Goal: Transaction & Acquisition: Purchase product/service

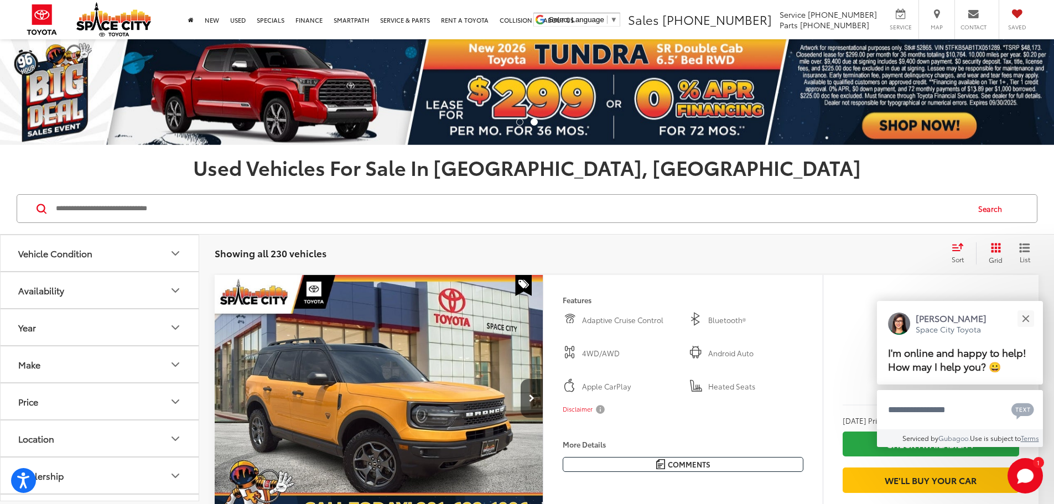
click at [463, 211] on input "Search by Make, Model, or Keyword" at bounding box center [511, 208] width 913 height 27
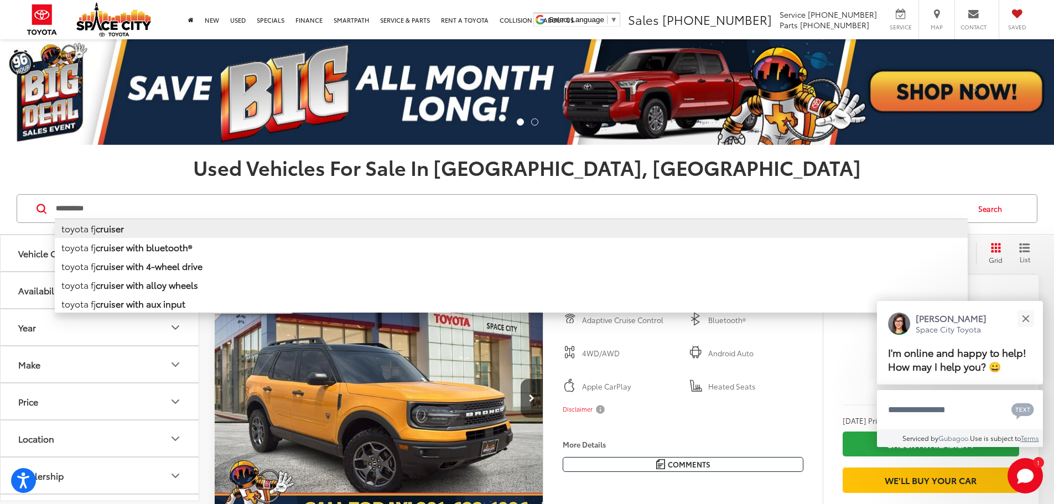
click at [371, 234] on li "toyota fj cruiser" at bounding box center [511, 228] width 913 height 19
type input "**********"
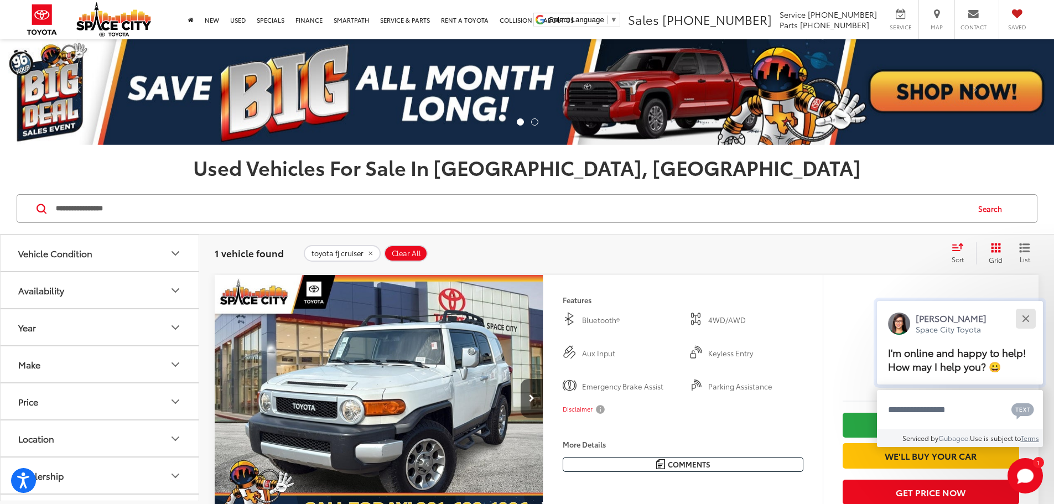
click at [1023, 323] on button "Close" at bounding box center [1026, 319] width 24 height 24
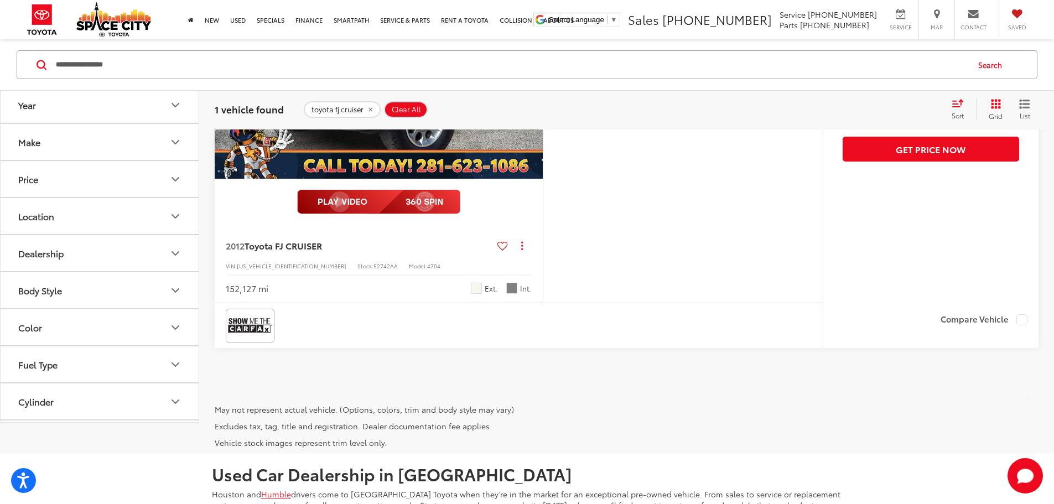
scroll to position [345, 0]
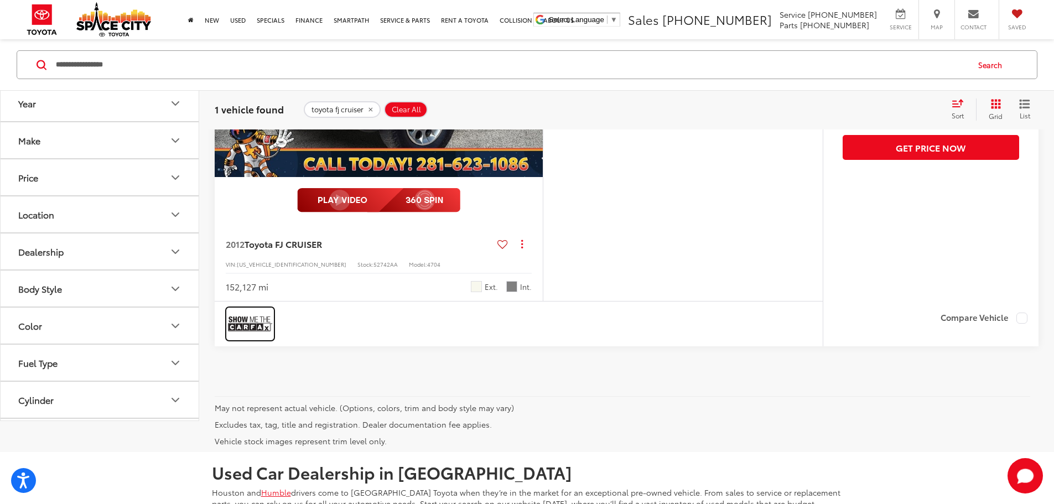
click at [248, 339] on img at bounding box center [250, 323] width 44 height 29
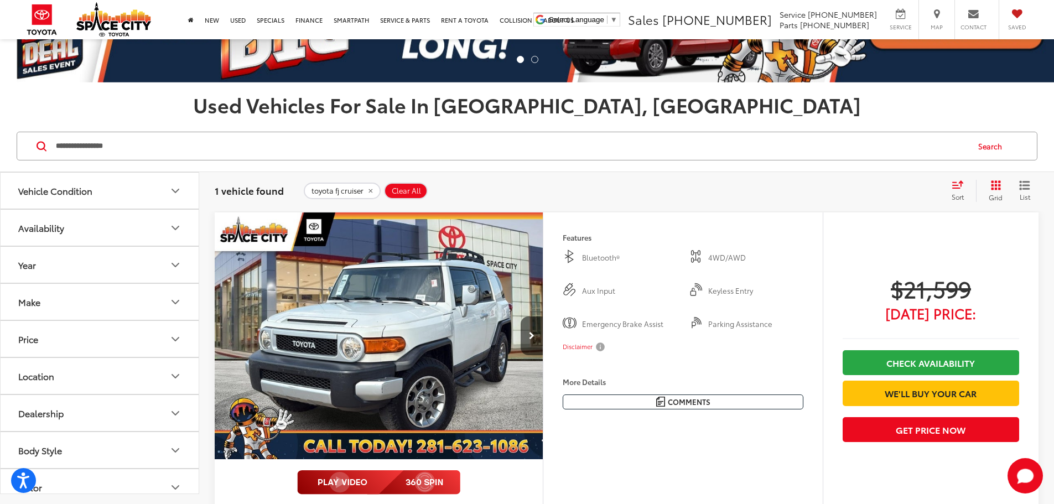
scroll to position [62, 0]
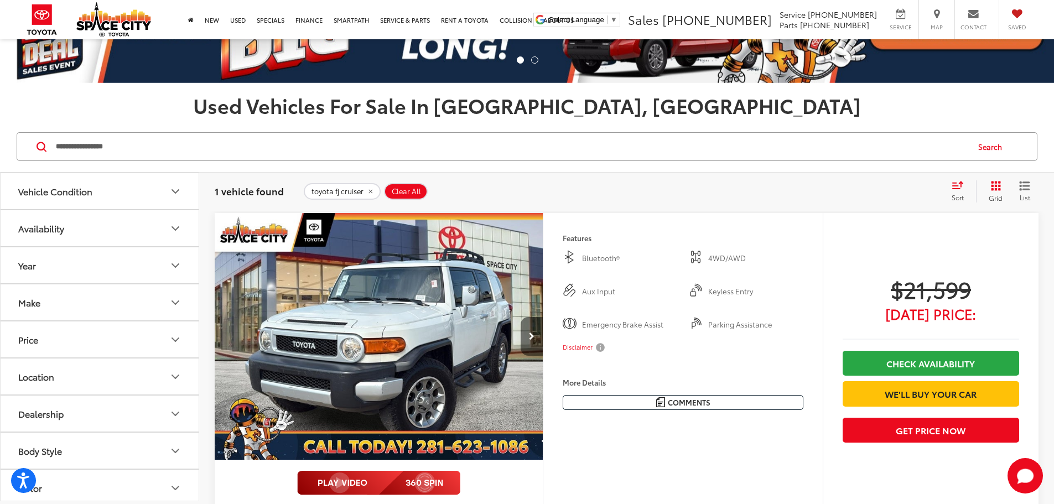
click at [543, 356] on button "Next image" at bounding box center [532, 336] width 22 height 39
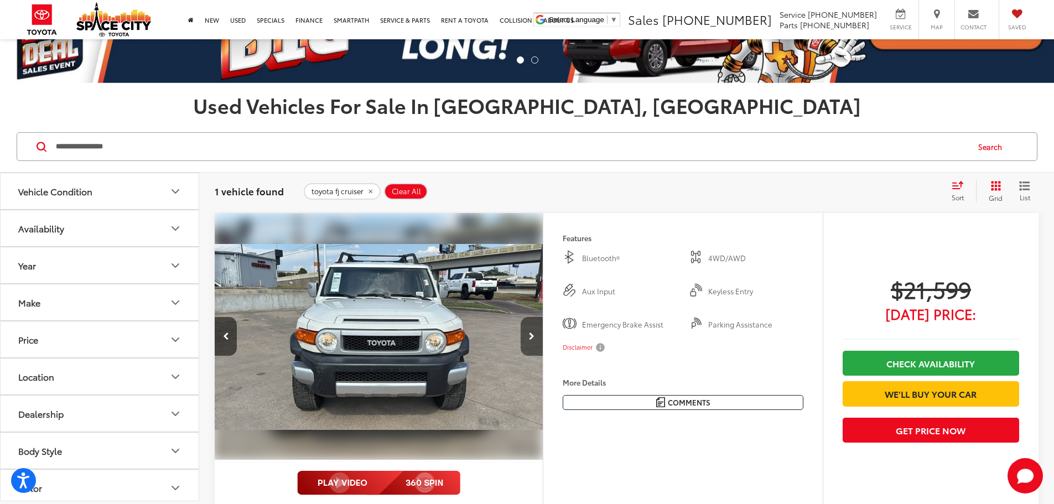
click at [543, 356] on button "Next image" at bounding box center [532, 336] width 22 height 39
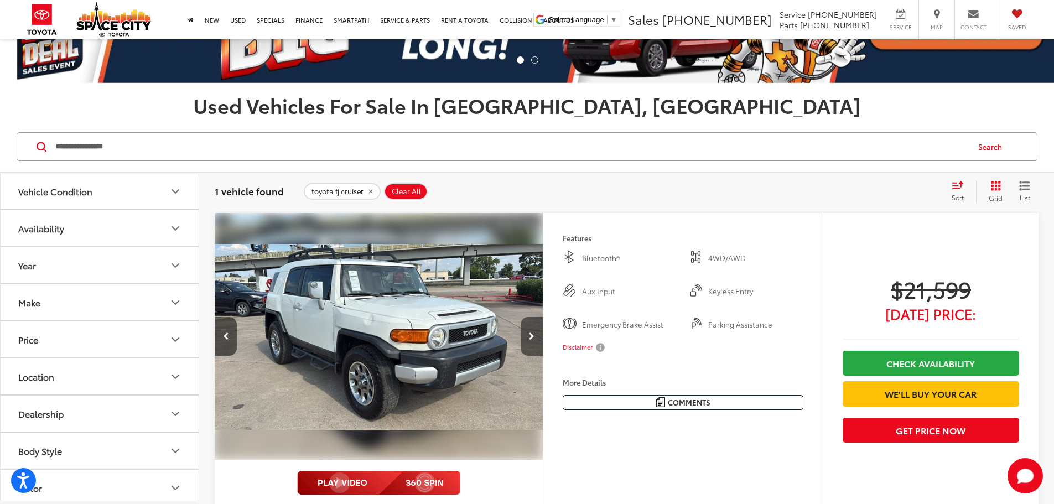
click at [543, 356] on button "Next image" at bounding box center [532, 336] width 22 height 39
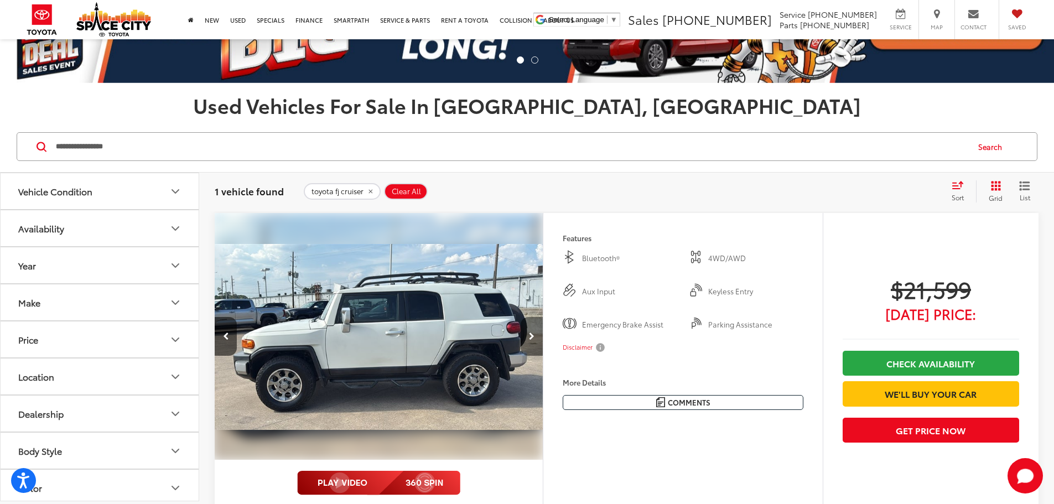
scroll to position [0, 1259]
click at [243, 370] on img "2012 Toyota FJ CRUISER Base 3" at bounding box center [378, 336] width 330 height 247
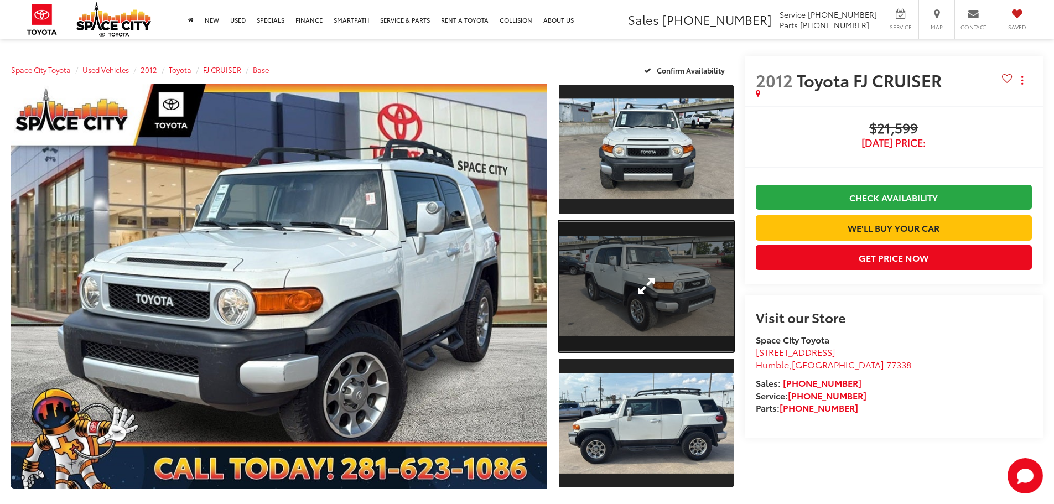
click at [655, 289] on link "Expand Photo 2" at bounding box center [646, 286] width 175 height 131
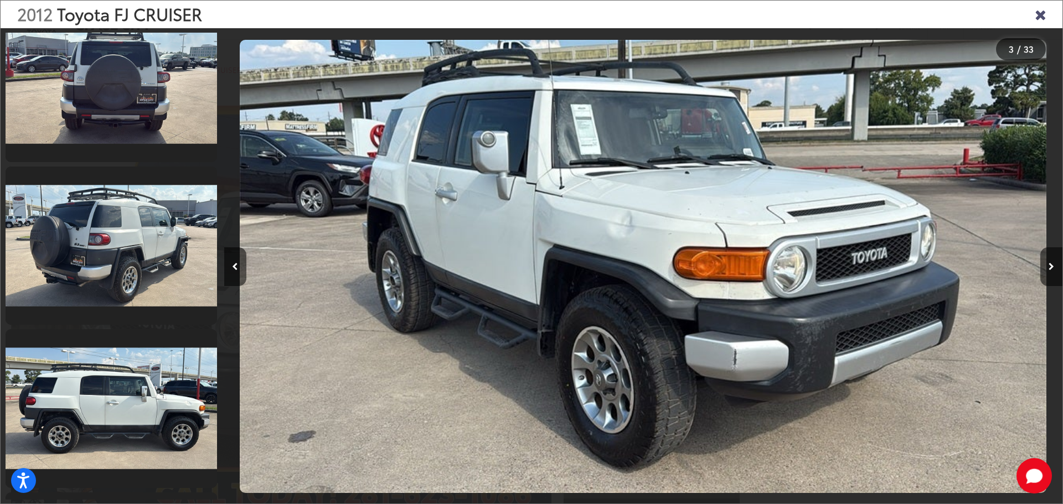
scroll to position [851, 0]
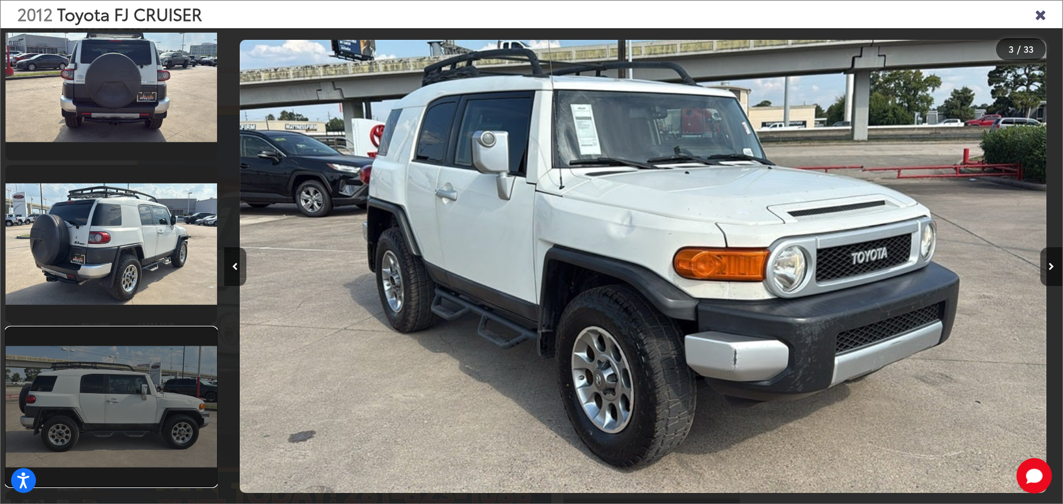
click at [141, 397] on link at bounding box center [111, 407] width 211 height 158
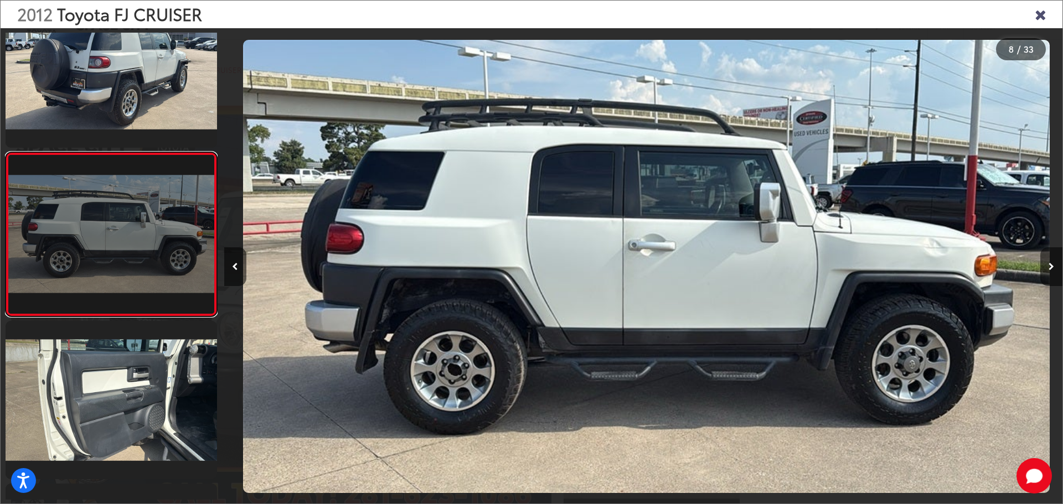
scroll to position [0, 5868]
